Goal: Transaction & Acquisition: Obtain resource

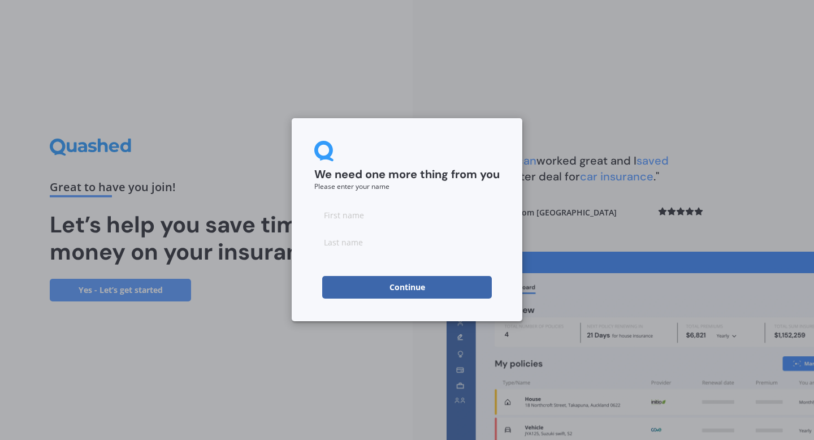
click at [392, 214] on input at bounding box center [406, 214] width 185 height 23
type input "[PERSON_NAME]"
click at [407, 283] on button "Continue" at bounding box center [406, 287] width 169 height 23
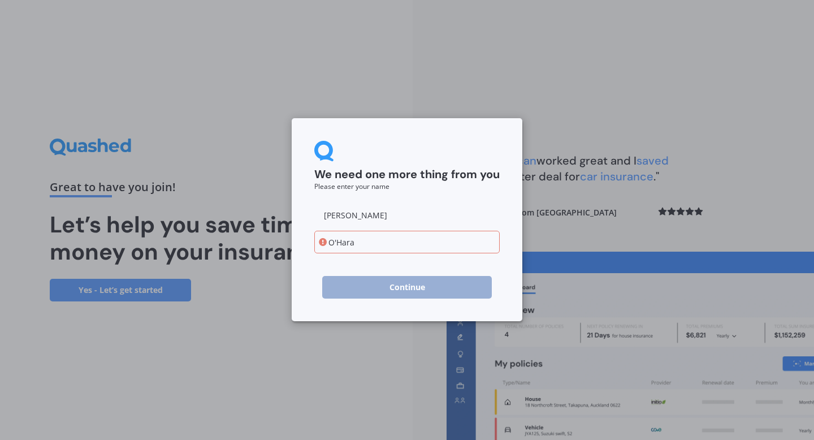
click at [336, 238] on input "O'Hara" at bounding box center [406, 241] width 185 height 23
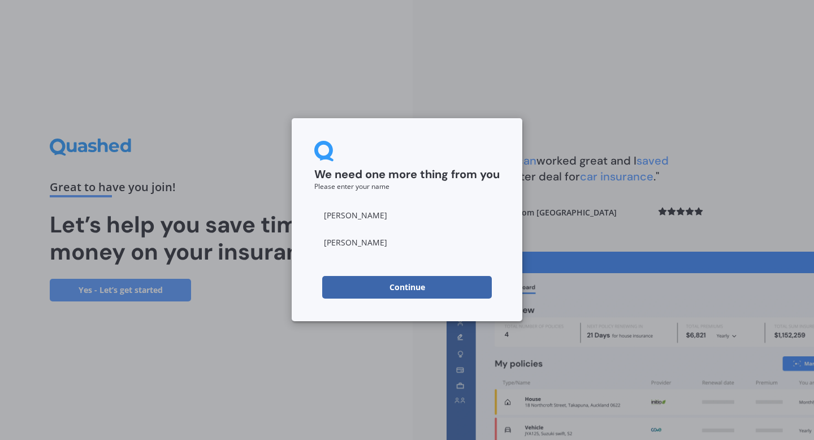
type input "[PERSON_NAME]"
click at [376, 280] on button "Continue" at bounding box center [406, 287] width 169 height 23
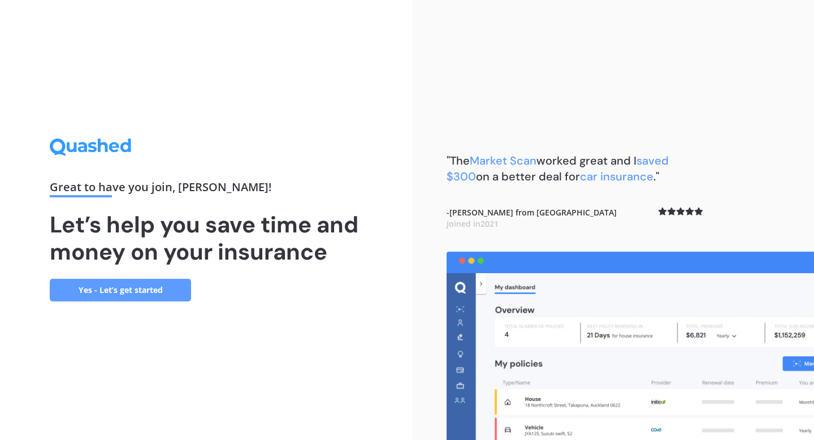
click at [140, 289] on link "Yes - Let’s get started" at bounding box center [120, 290] width 141 height 23
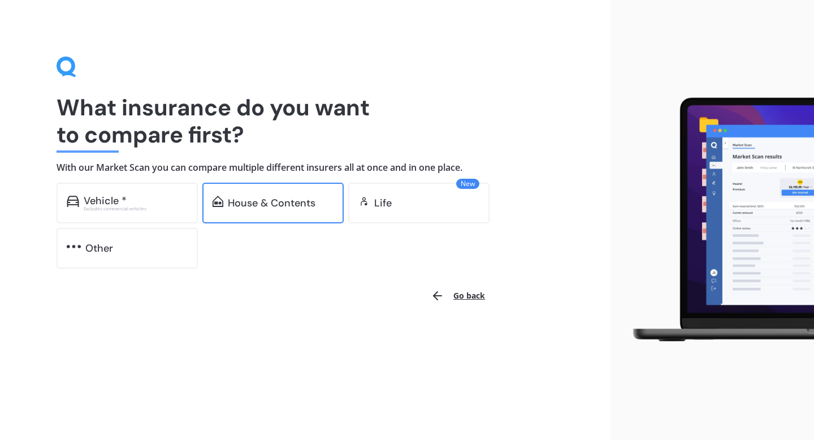
click at [275, 198] on div "House & Contents" at bounding box center [272, 202] width 88 height 11
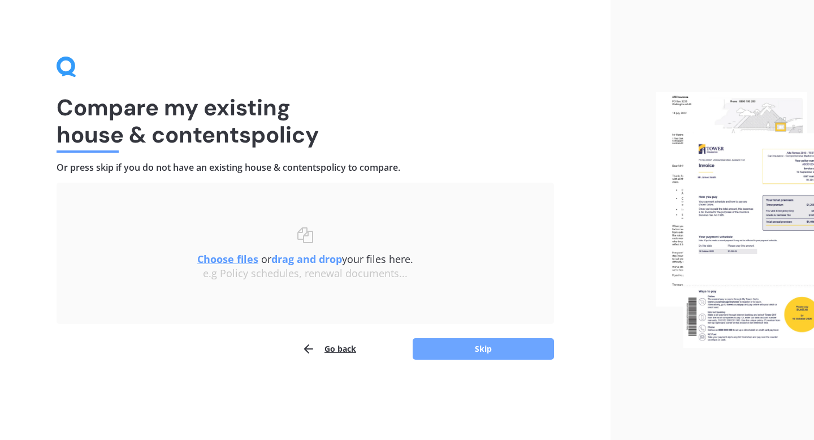
click at [473, 350] on button "Skip" at bounding box center [482, 348] width 141 height 21
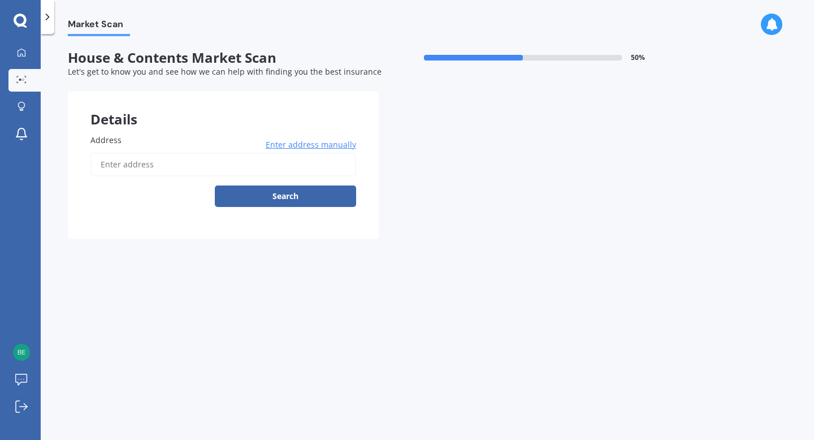
click at [227, 169] on input "Address" at bounding box center [223, 165] width 266 height 24
type input "[STREET_ADDRESS][PERSON_NAME]"
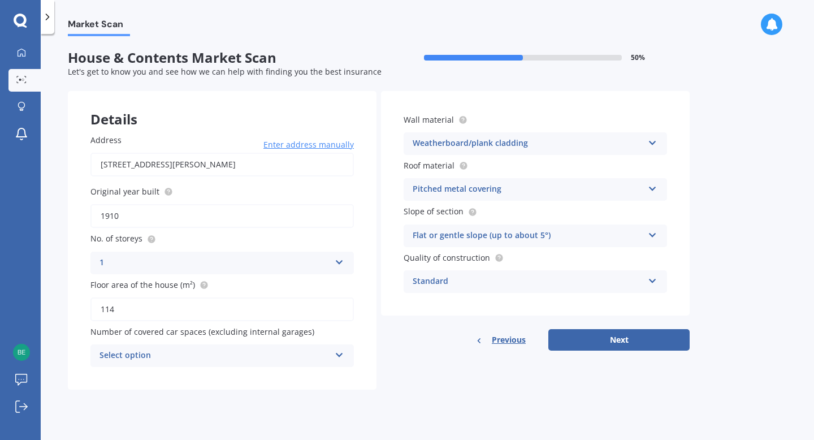
click at [334, 356] on div "Select option 0 1 2 3 4 5+" at bounding box center [221, 355] width 263 height 23
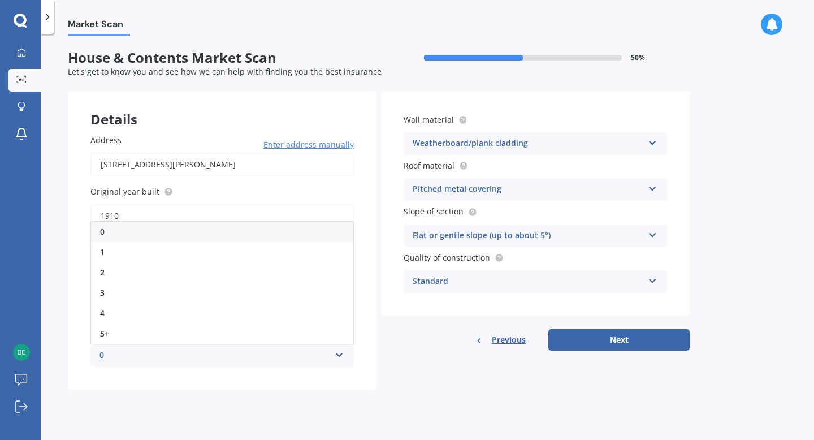
click at [271, 235] on div "0" at bounding box center [222, 231] width 262 height 20
click at [644, 231] on div "Flat or gentle slope (up to about 5°) Flat or gentle slope (up to about 5°) Mod…" at bounding box center [534, 235] width 263 height 23
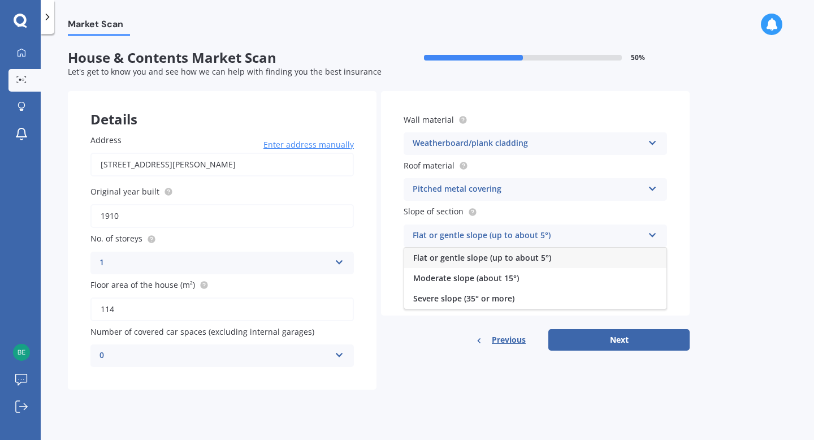
click at [706, 234] on div "Market Scan House & Contents Market Scan 50 % Let's get to know you and see how…" at bounding box center [427, 239] width 773 height 406
click at [611, 285] on div "Standard" at bounding box center [527, 282] width 230 height 14
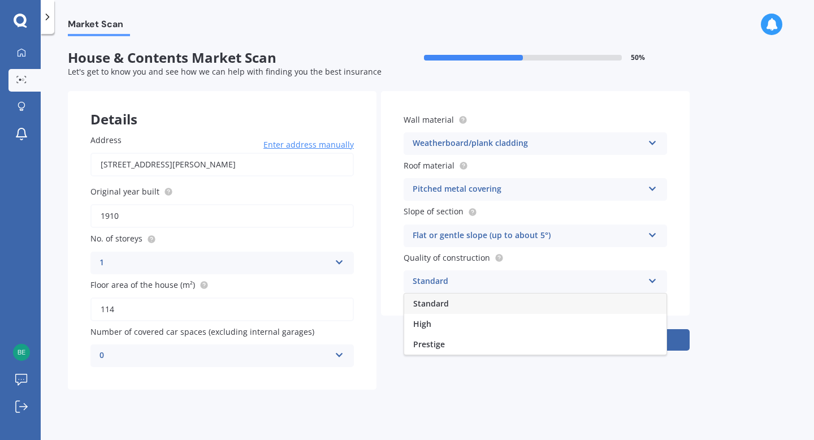
click at [610, 304] on div "Standard" at bounding box center [535, 303] width 262 height 20
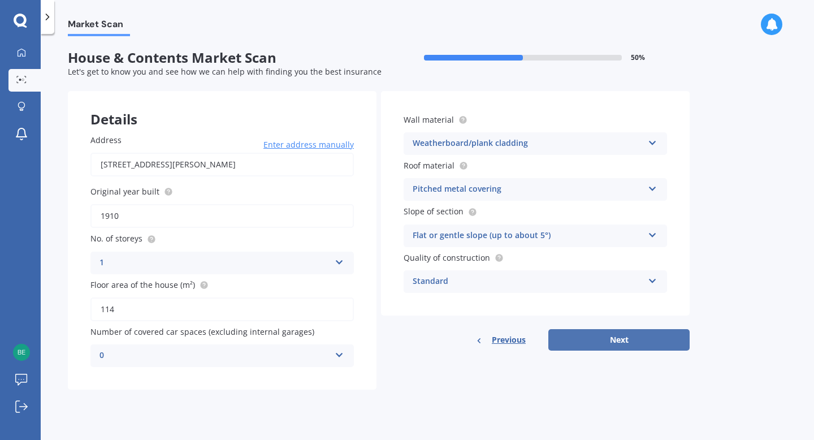
click at [607, 337] on button "Next" at bounding box center [618, 339] width 141 height 21
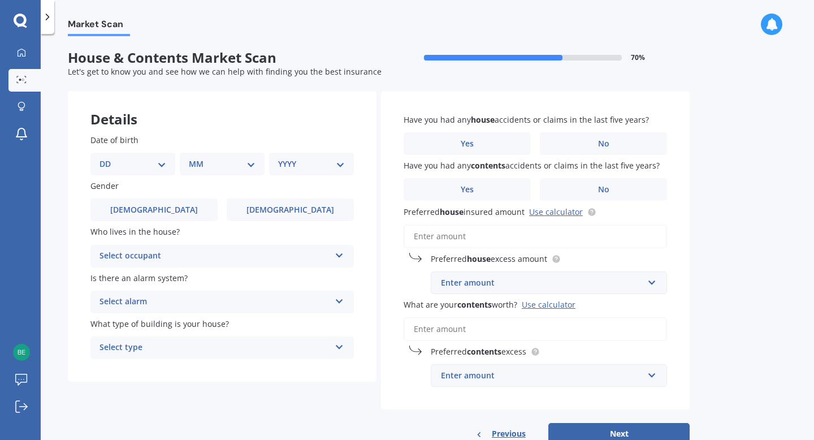
click at [165, 166] on select "DD 01 02 03 04 05 06 07 08 09 10 11 12 13 14 15 16 17 18 19 20 21 22 23 24 25 2…" at bounding box center [132, 164] width 67 height 12
select select "28"
click at [248, 163] on select "MM 01 02 03 04 05 06 07 08 09 10 11 12" at bounding box center [224, 164] width 62 height 12
select select "06"
click at [94, 164] on icon at bounding box center [94, 163] width 8 height 11
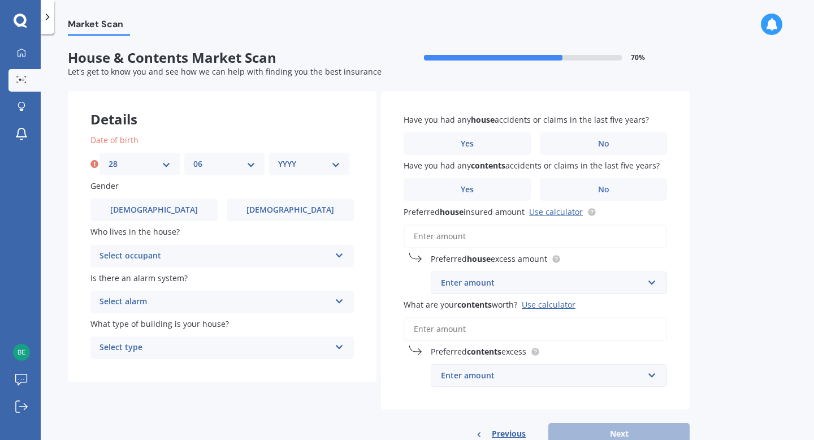
click at [331, 161] on select "YYYY 2009 2008 2007 2006 2005 2004 2003 2002 2001 2000 1999 1998 1997 1996 1995…" at bounding box center [309, 164] width 62 height 12
select select "1983"
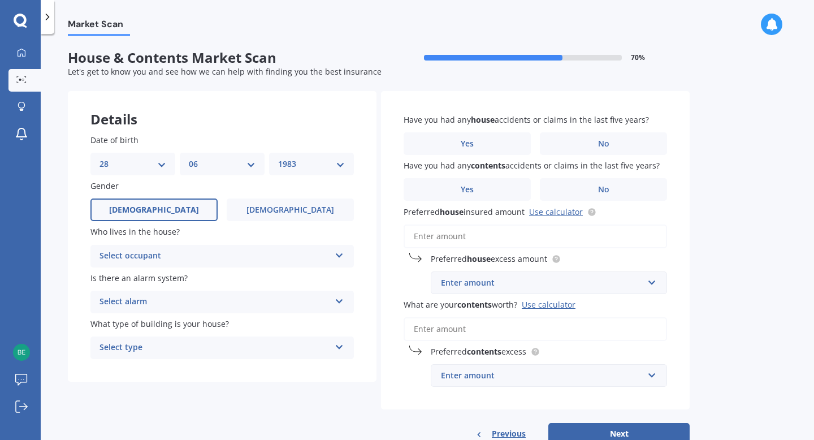
click at [185, 214] on label "[DEMOGRAPHIC_DATA]" at bounding box center [153, 209] width 127 height 23
click at [0, 0] on input "[DEMOGRAPHIC_DATA]" at bounding box center [0, 0] width 0 height 0
click at [219, 262] on div "Select occupant" at bounding box center [214, 256] width 230 height 14
click at [220, 277] on div "Owner" at bounding box center [222, 278] width 262 height 20
click at [258, 298] on div "Select alarm" at bounding box center [214, 302] width 230 height 14
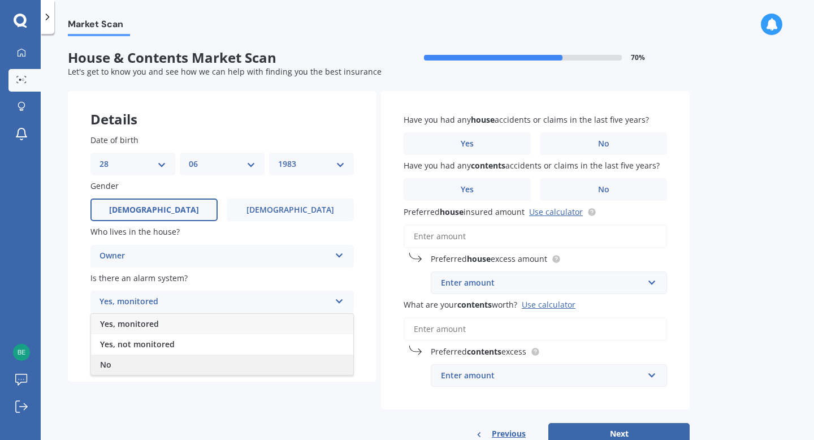
click at [233, 368] on div "No" at bounding box center [222, 364] width 262 height 20
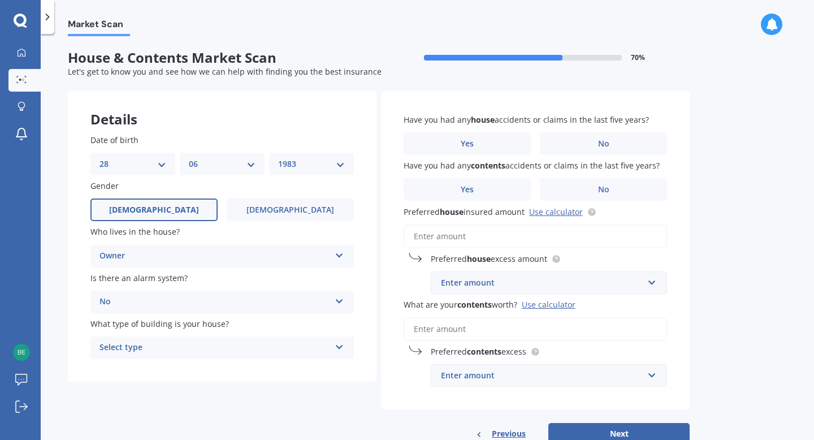
click at [272, 346] on div "Select type" at bounding box center [214, 348] width 230 height 14
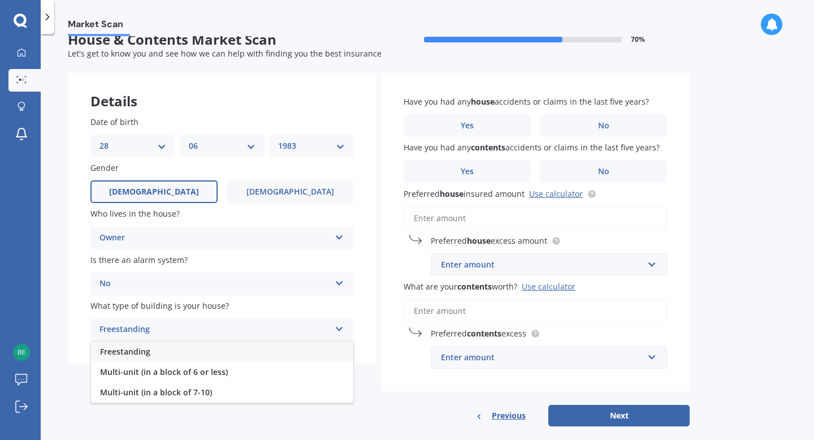
scroll to position [19, 0]
click at [250, 353] on div "Freestanding" at bounding box center [222, 351] width 262 height 20
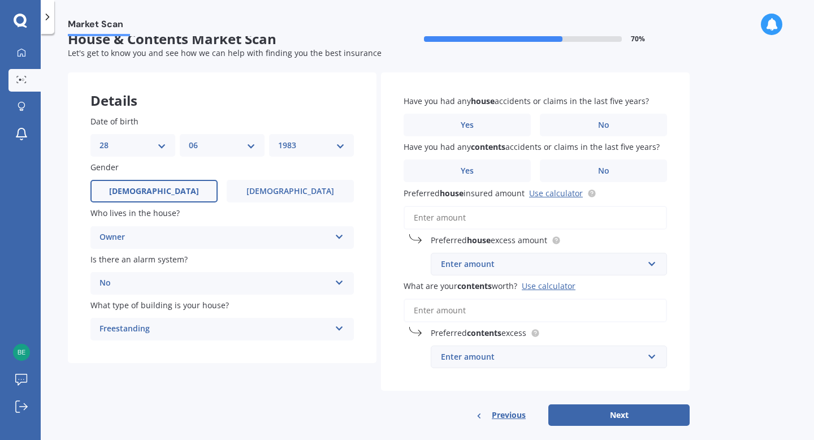
scroll to position [0, 0]
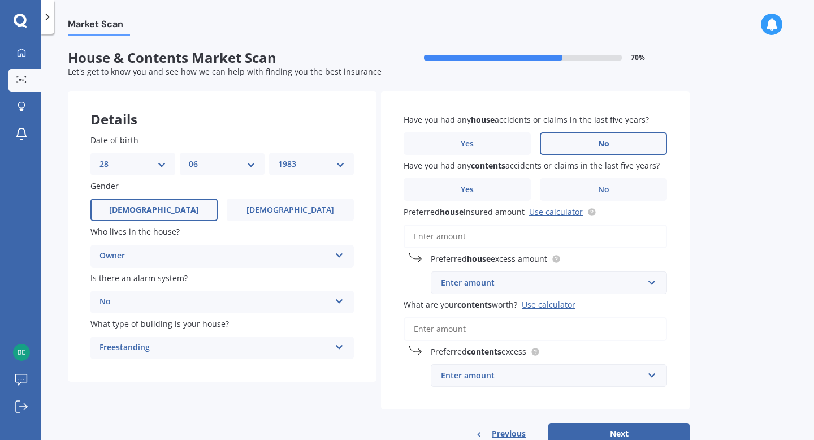
click at [571, 141] on label "No" at bounding box center [603, 143] width 127 height 23
click at [0, 0] on input "No" at bounding box center [0, 0] width 0 height 0
click at [588, 188] on label "No" at bounding box center [603, 189] width 127 height 23
click at [0, 0] on input "No" at bounding box center [0, 0] width 0 height 0
click at [554, 212] on link "Use calculator" at bounding box center [556, 211] width 54 height 11
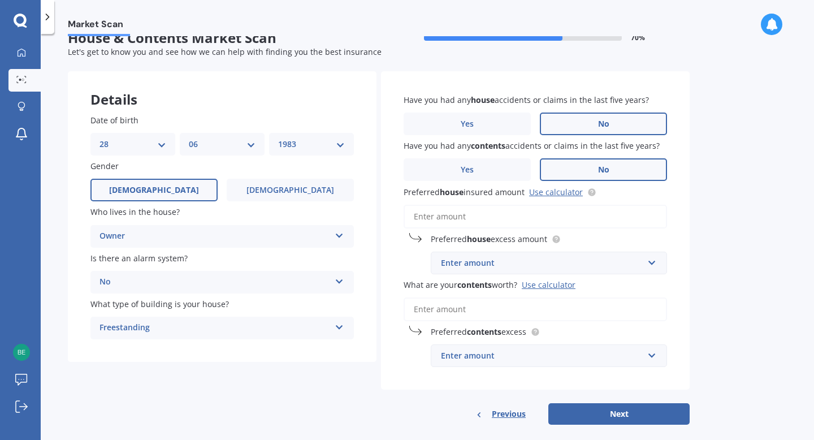
scroll to position [34, 0]
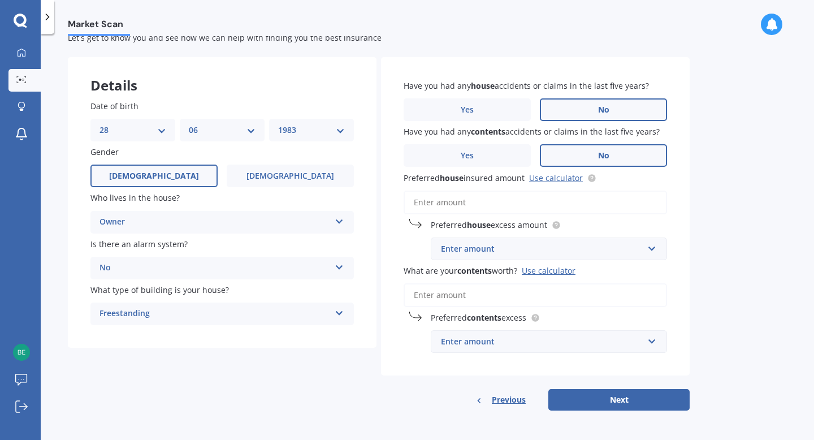
click at [529, 204] on input "Preferred house insured amount Use calculator" at bounding box center [534, 202] width 263 height 24
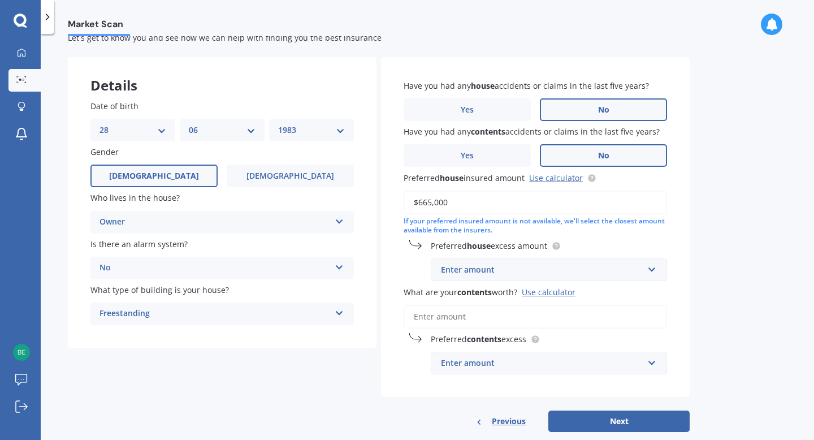
type input "$665,000"
click at [589, 272] on div "Enter amount" at bounding box center [542, 269] width 202 height 12
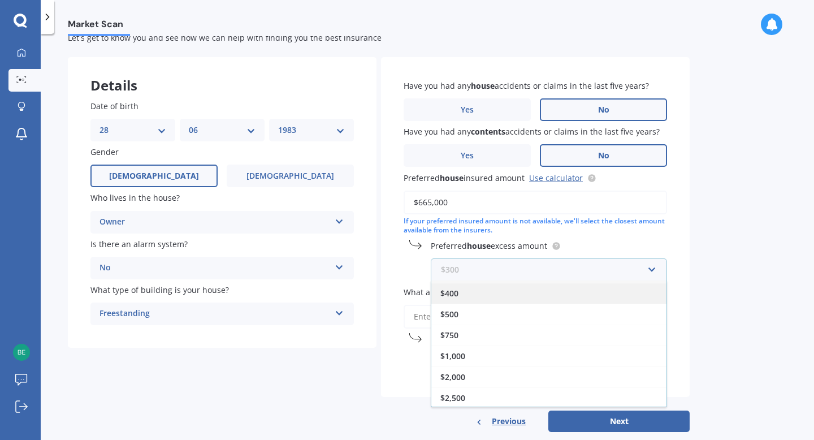
scroll to position [20, 0]
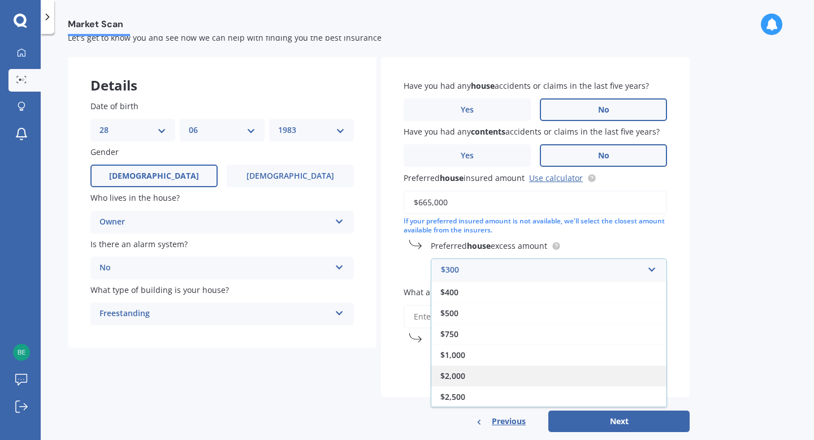
click at [555, 373] on div "$2,000" at bounding box center [548, 375] width 235 height 21
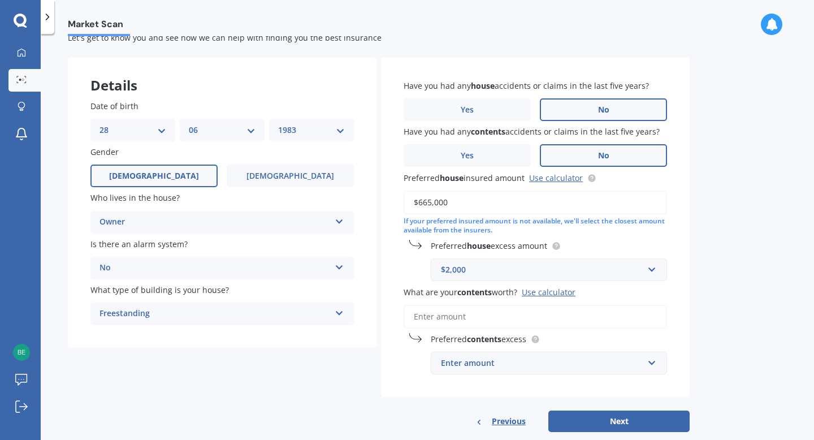
click at [562, 316] on input "What are your contents worth? Use calculator" at bounding box center [534, 317] width 263 height 24
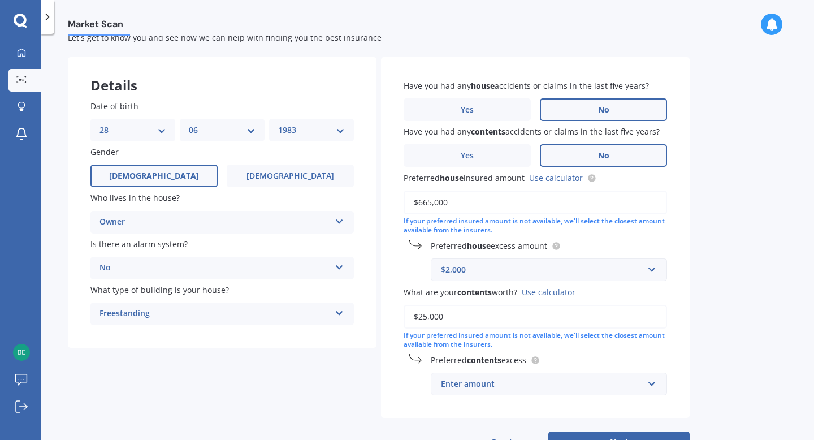
type input "$25,000"
click at [597, 388] on div "Enter amount" at bounding box center [542, 383] width 202 height 12
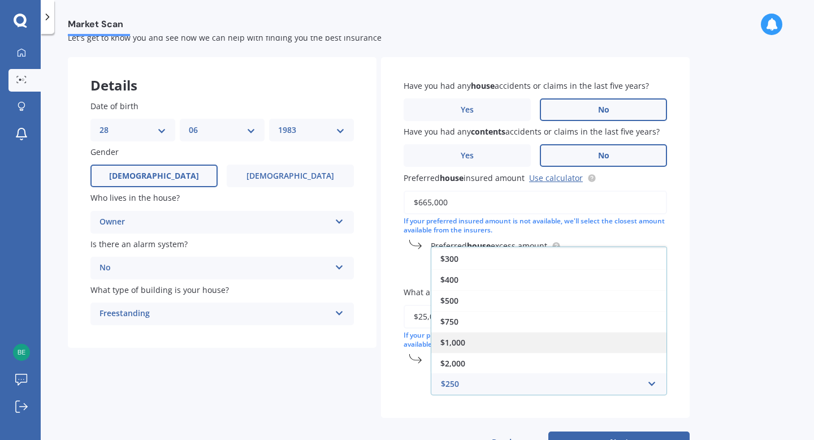
click at [573, 344] on div "$1,000" at bounding box center [548, 342] width 235 height 21
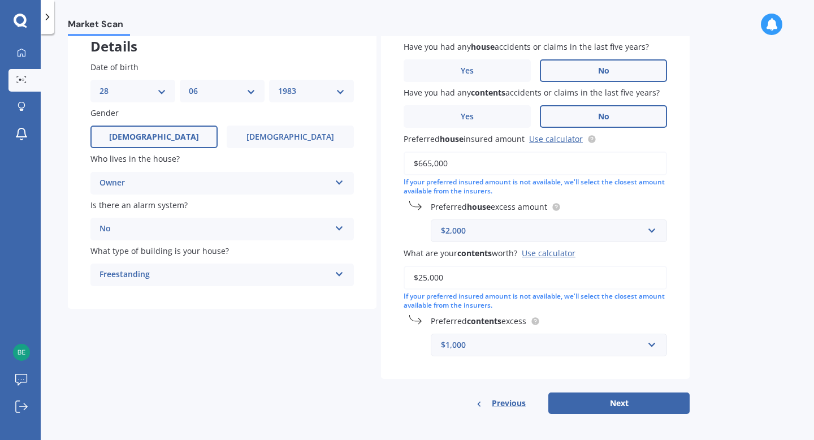
scroll to position [76, 0]
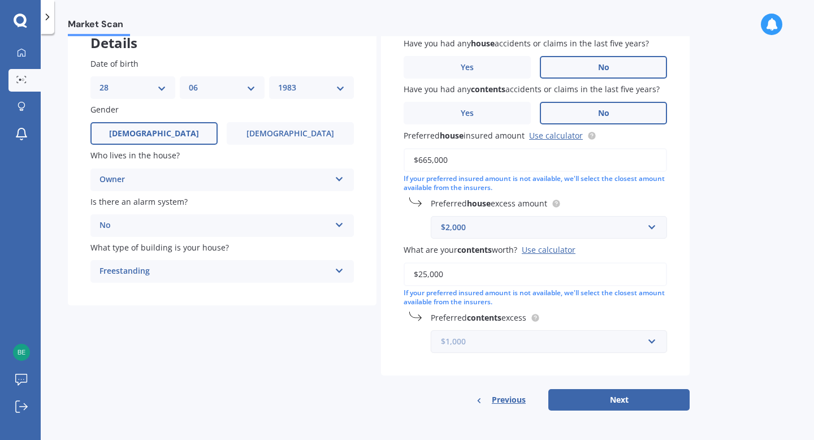
click at [650, 340] on input "text" at bounding box center [545, 340] width 226 height 21
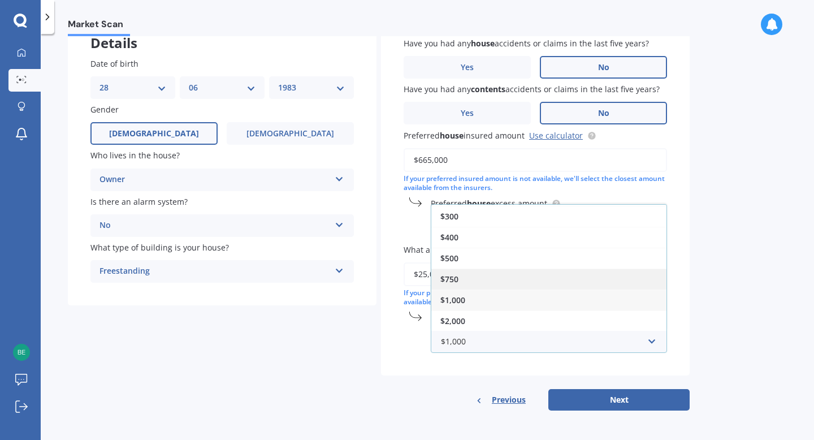
click at [601, 279] on div "$750" at bounding box center [548, 278] width 235 height 21
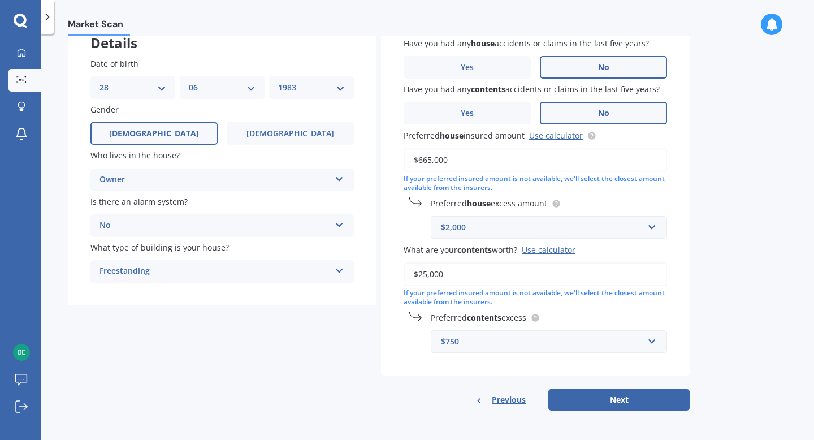
scroll to position [0, 0]
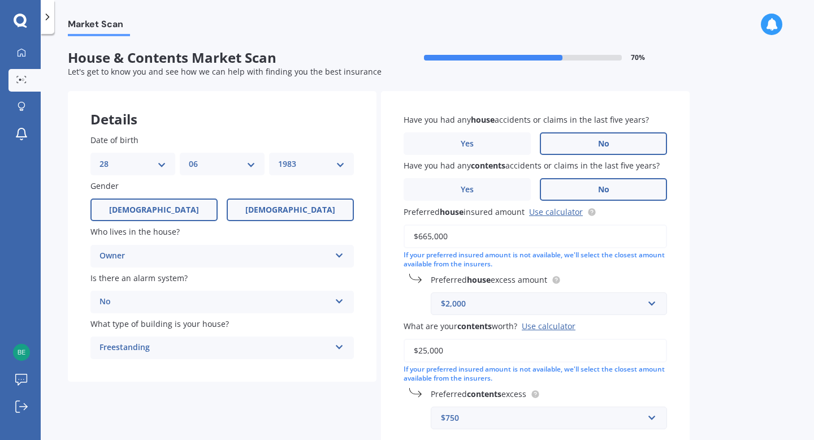
click at [290, 205] on span "[DEMOGRAPHIC_DATA]" at bounding box center [290, 210] width 90 height 10
click at [0, 0] on input "[DEMOGRAPHIC_DATA]" at bounding box center [0, 0] width 0 height 0
click at [176, 213] on label "[DEMOGRAPHIC_DATA]" at bounding box center [153, 209] width 127 height 23
click at [0, 0] on input "[DEMOGRAPHIC_DATA]" at bounding box center [0, 0] width 0 height 0
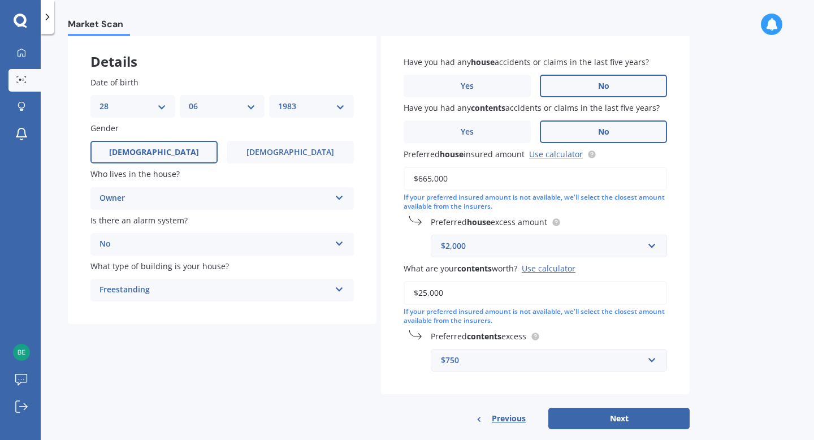
scroll to position [76, 0]
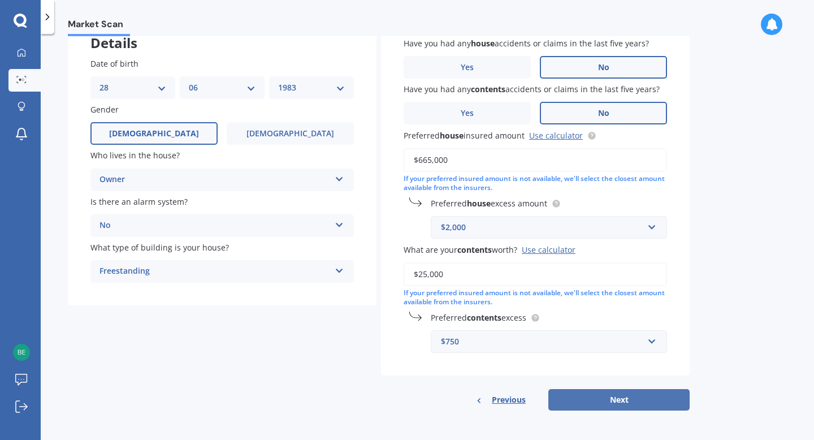
click at [618, 400] on button "Next" at bounding box center [618, 399] width 141 height 21
select select "28"
select select "06"
select select "1983"
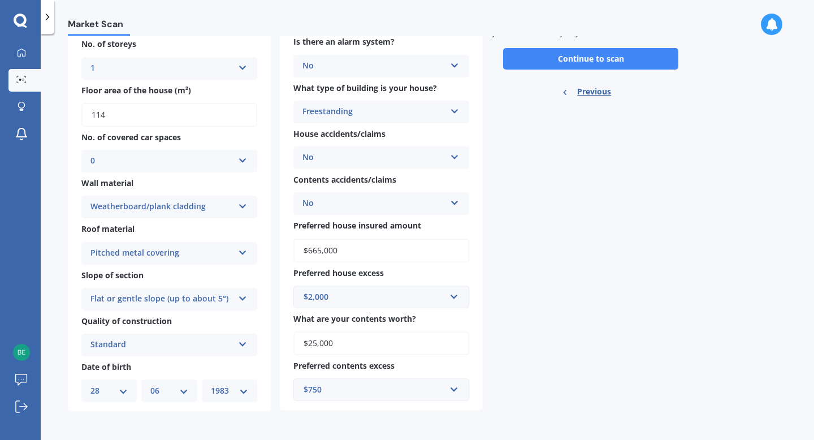
scroll to position [0, 0]
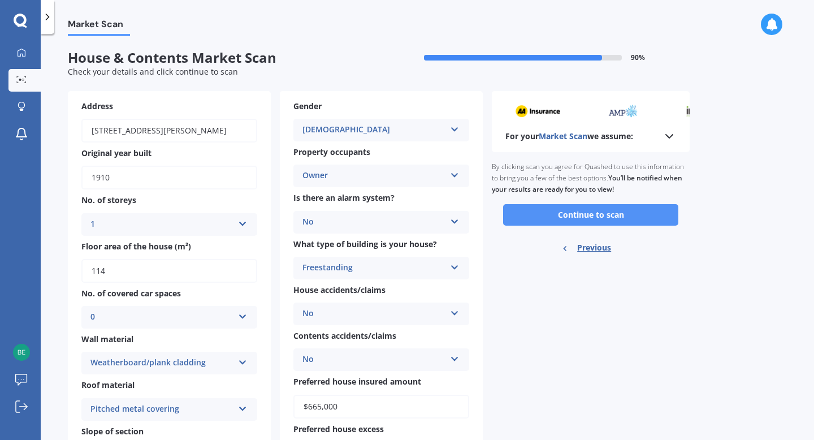
click at [553, 211] on button "Continue to scan" at bounding box center [590, 214] width 175 height 21
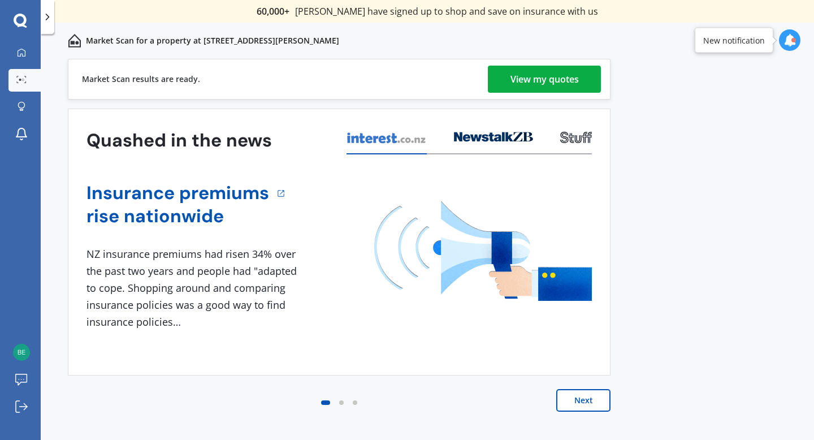
click at [559, 78] on div "View my quotes" at bounding box center [544, 79] width 68 height 27
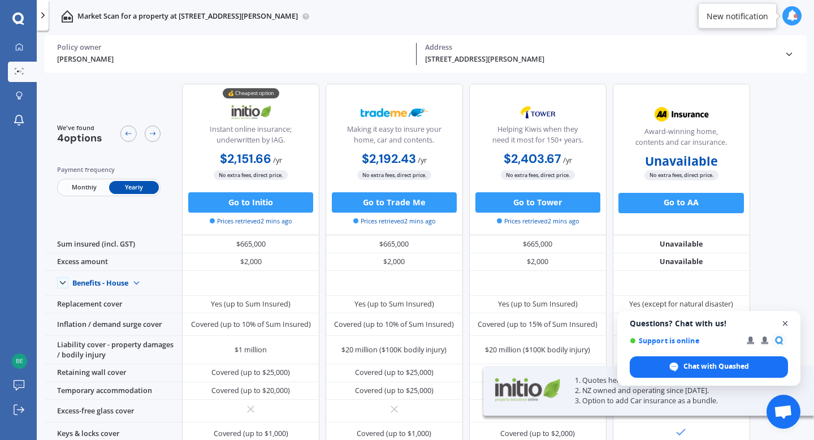
click at [782, 325] on span "Open chat" at bounding box center [785, 323] width 14 height 14
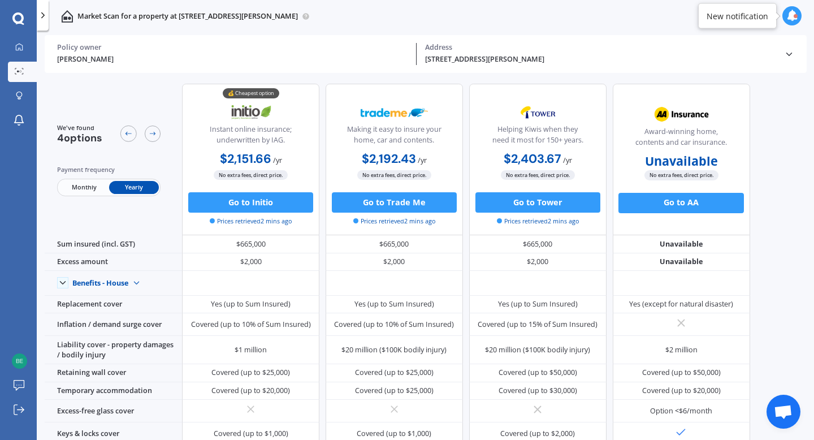
click at [86, 188] on span "Monthly" at bounding box center [84, 187] width 50 height 13
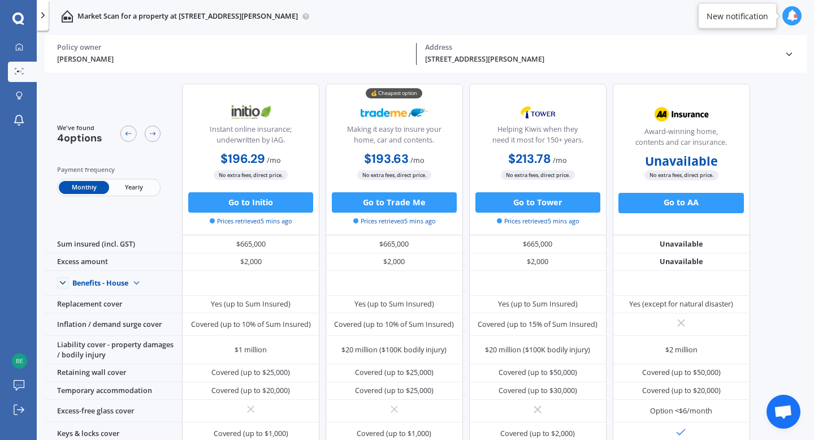
click at [136, 189] on span "Yearly" at bounding box center [134, 187] width 50 height 13
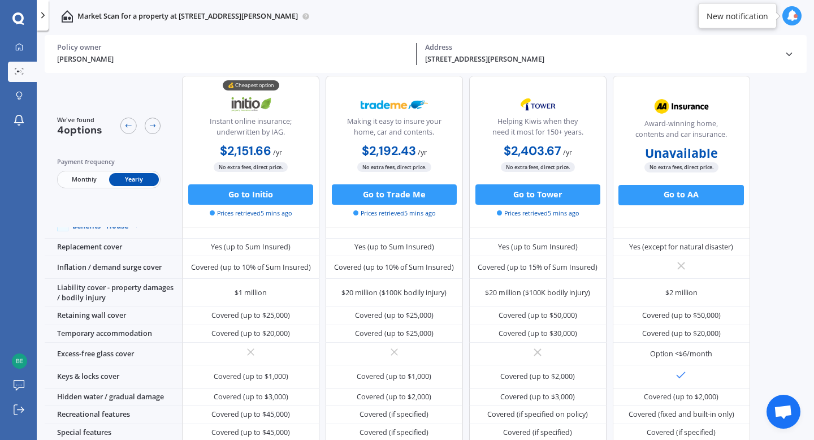
scroll to position [81, 0]
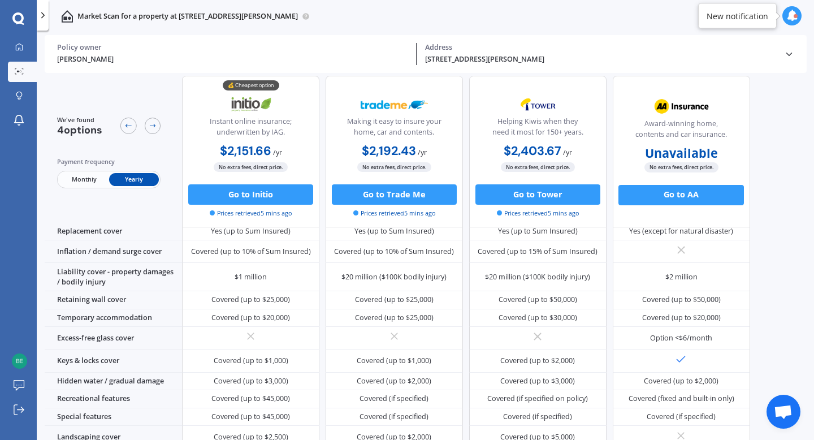
click at [786, 51] on icon at bounding box center [789, 54] width 10 height 10
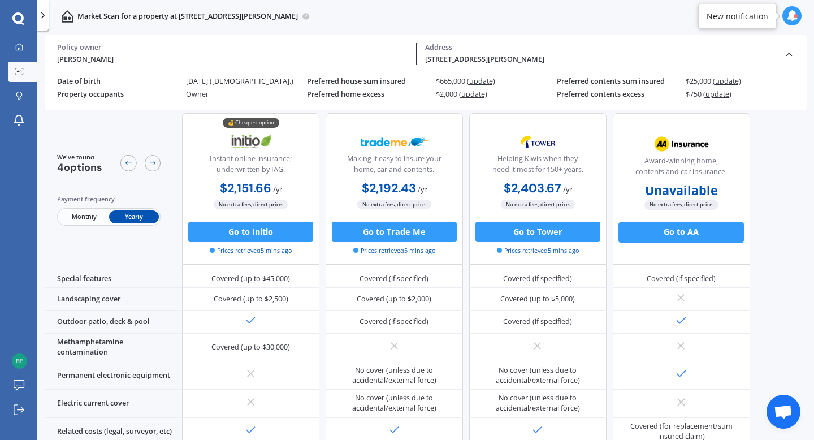
scroll to position [0, 0]
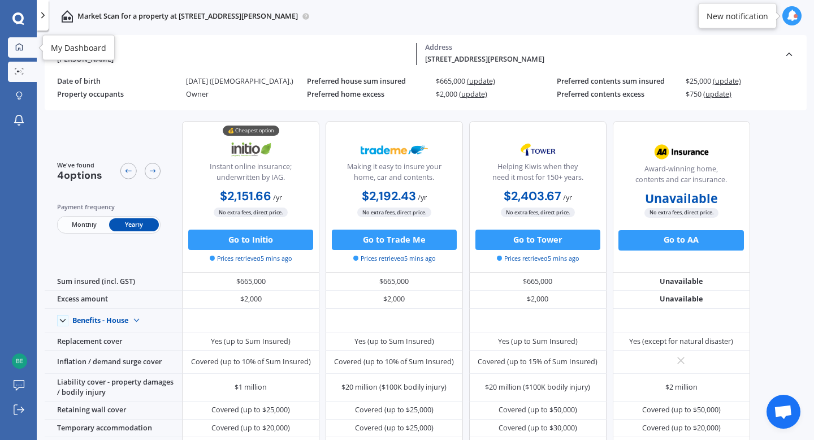
click at [27, 45] on link "My Dashboard" at bounding box center [22, 47] width 29 height 20
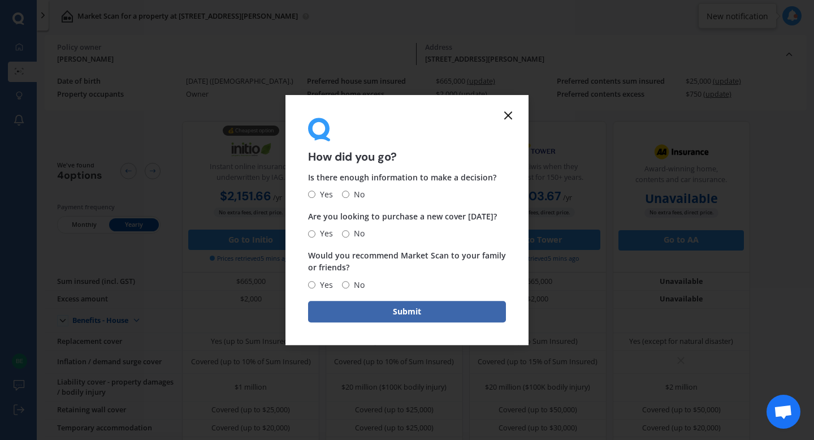
click at [508, 114] on icon at bounding box center [508, 115] width 14 height 14
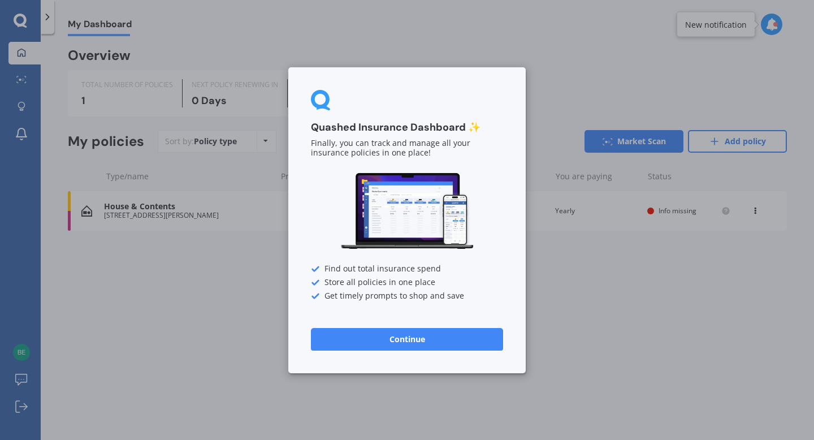
click at [455, 334] on button "Continue" at bounding box center [407, 338] width 192 height 23
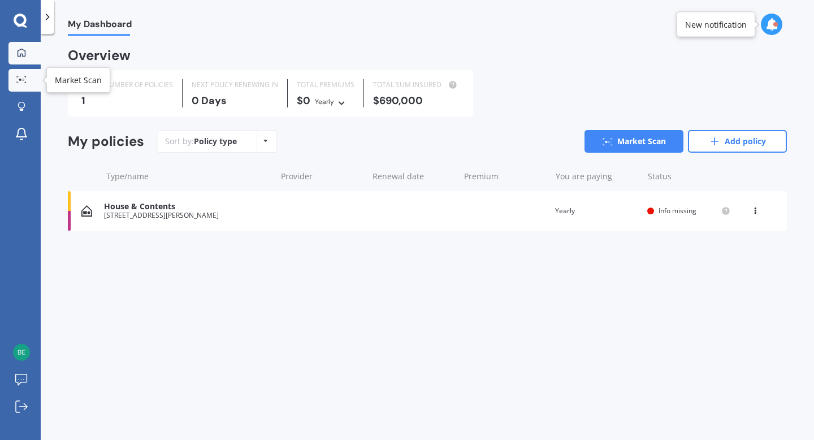
click at [24, 77] on icon at bounding box center [21, 79] width 10 height 7
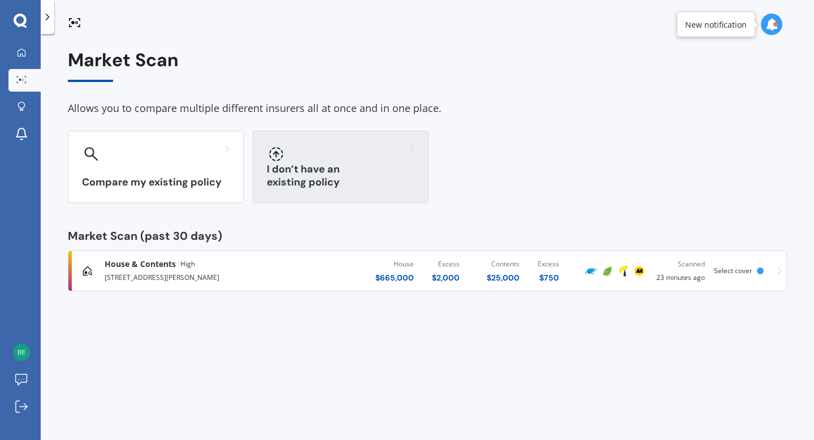
click at [395, 144] on div "I don’t have an existing policy" at bounding box center [341, 167] width 176 height 72
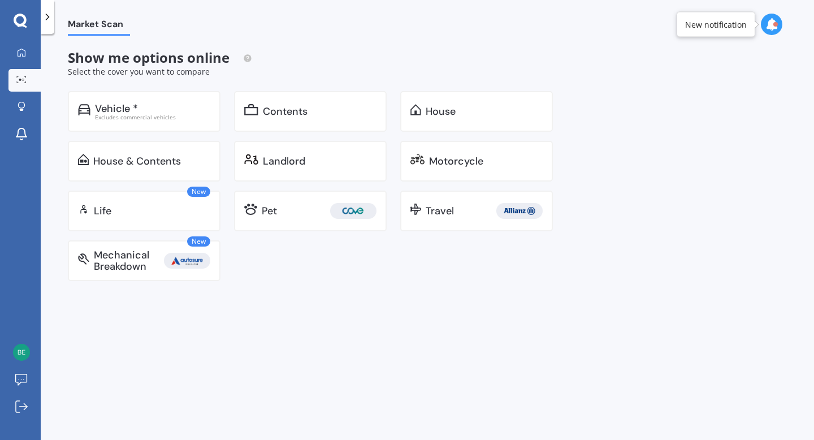
click at [46, 18] on icon at bounding box center [47, 16] width 11 height 11
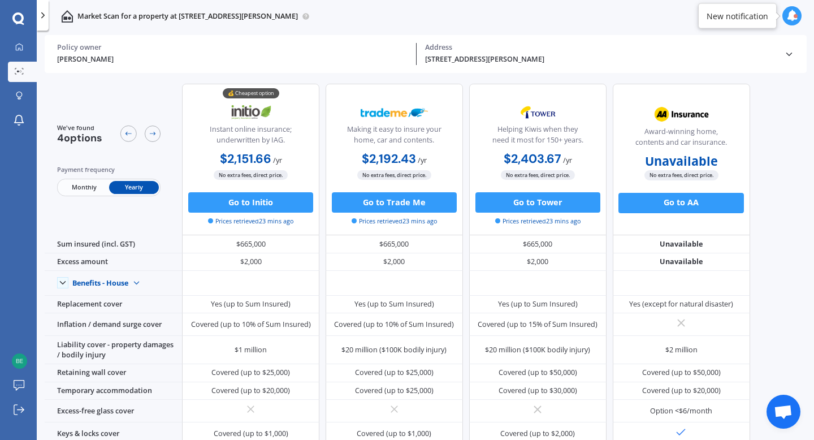
click at [45, 19] on icon at bounding box center [43, 15] width 10 height 10
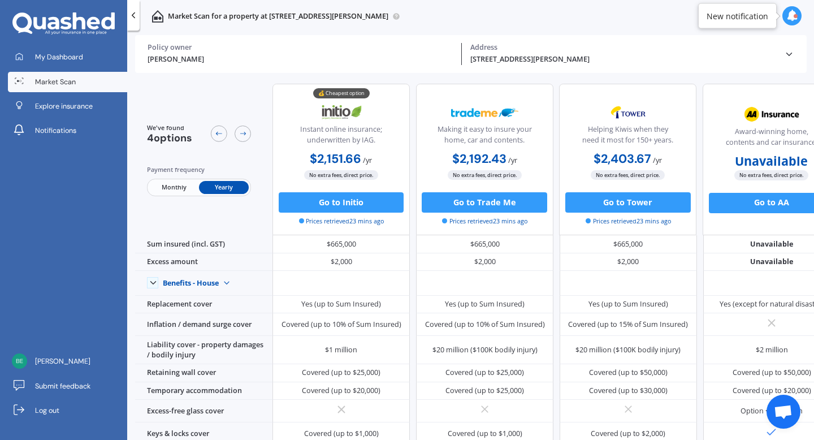
click at [793, 16] on div at bounding box center [795, 16] width 4 height 4
click at [693, 12] on div "Market Scan for a property at [STREET_ADDRESS][PERSON_NAME]" at bounding box center [470, 16] width 686 height 33
click at [790, 52] on icon at bounding box center [789, 54] width 10 height 10
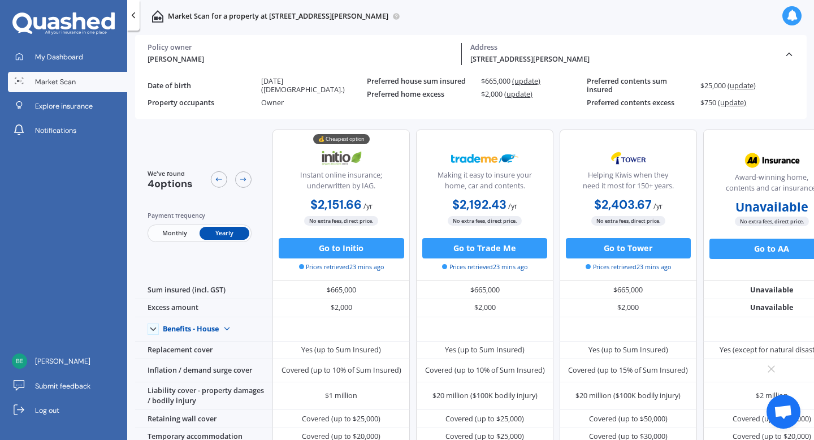
click at [529, 84] on span "(update)" at bounding box center [526, 81] width 28 height 10
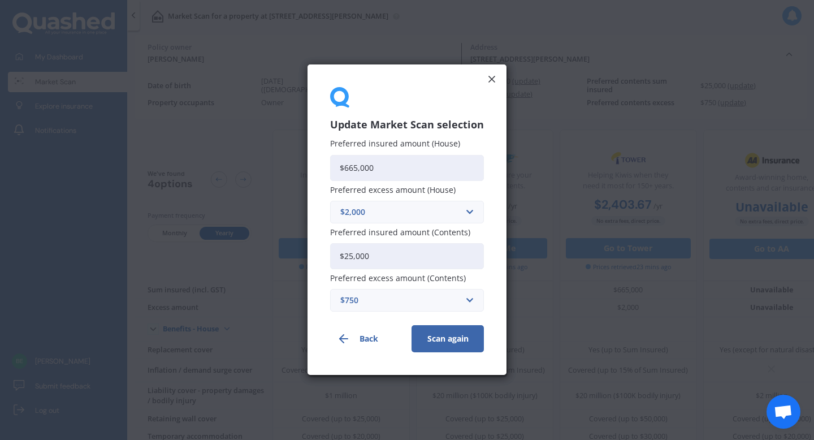
click at [491, 78] on line at bounding box center [492, 79] width 6 height 6
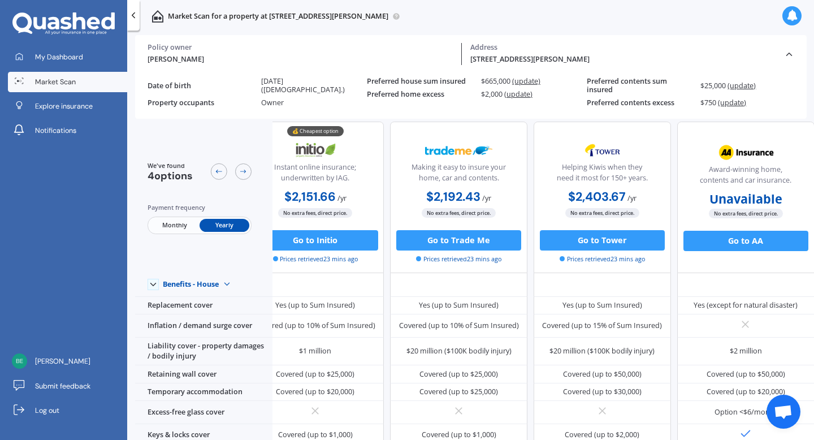
scroll to position [0, 35]
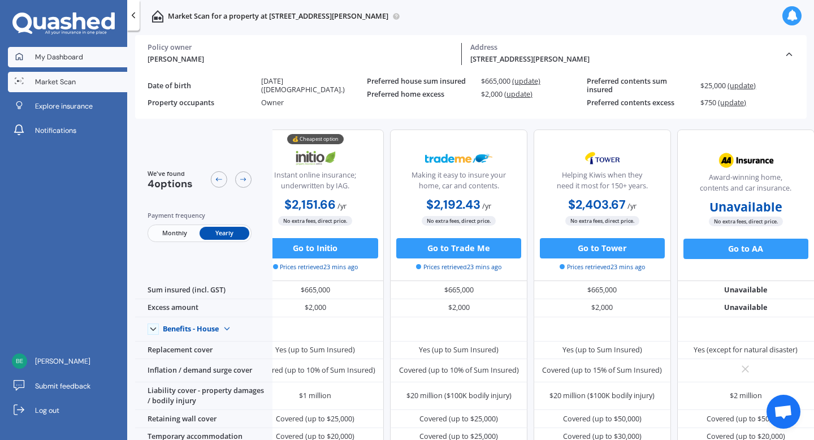
click at [76, 53] on span "My Dashboard" at bounding box center [59, 57] width 48 height 10
